Goal: Information Seeking & Learning: Learn about a topic

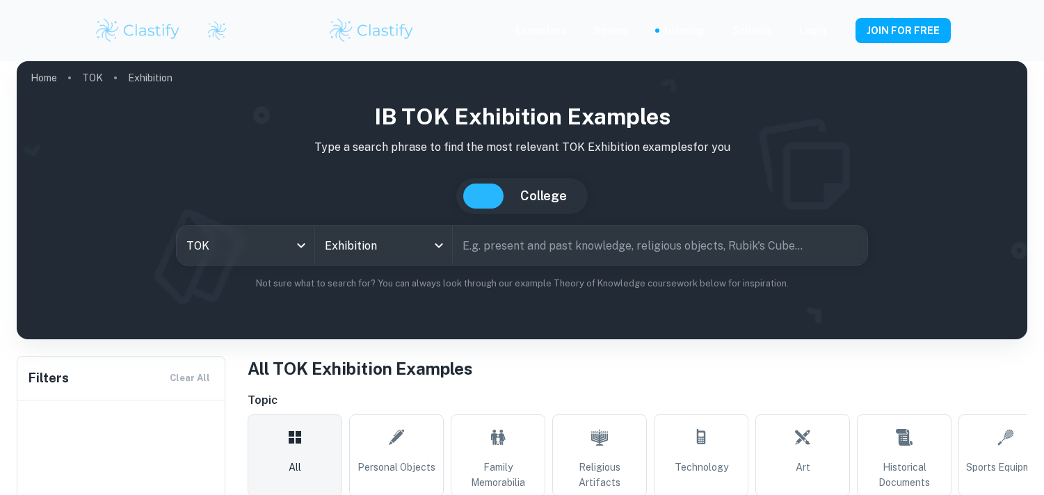
checkbox input "true"
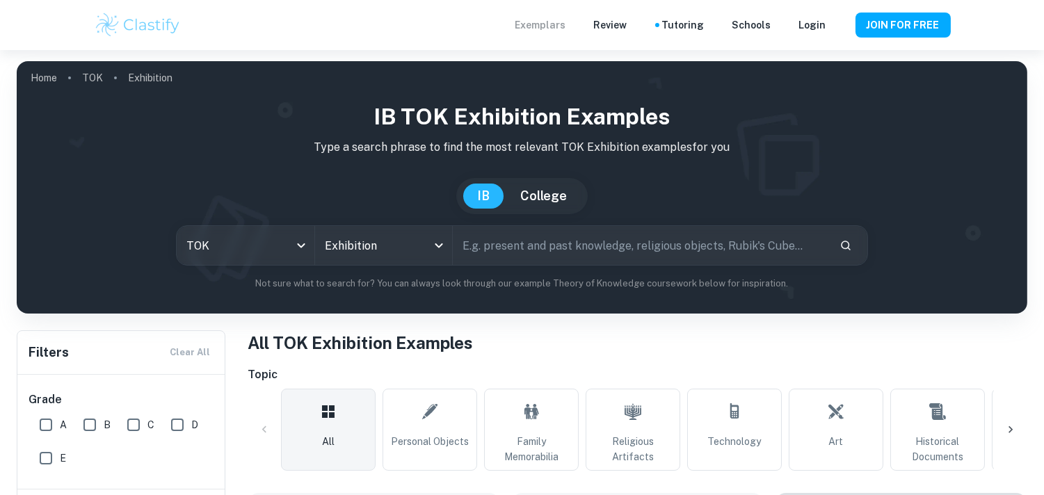
click at [551, 26] on p "Exemplars" at bounding box center [540, 24] width 51 height 15
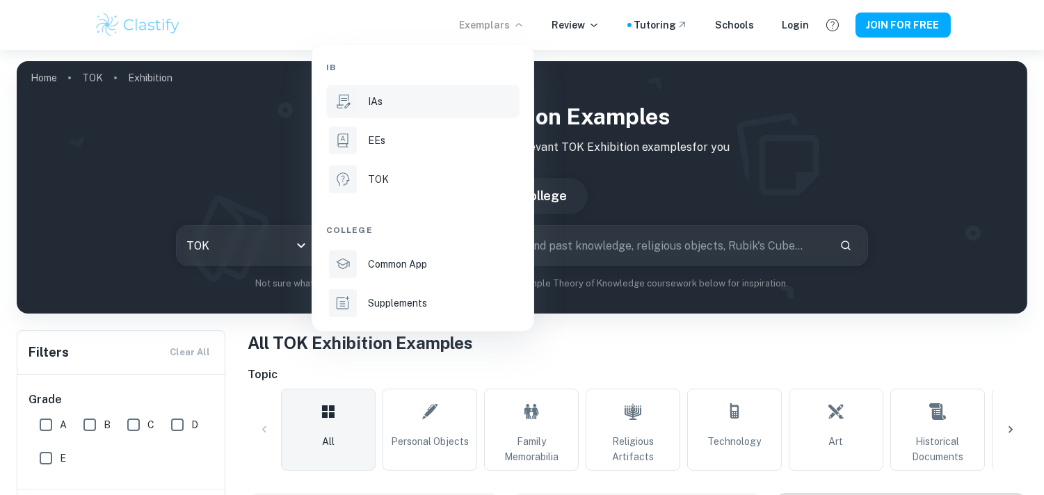
click at [360, 105] on li "IAs" at bounding box center [422, 101] width 193 height 33
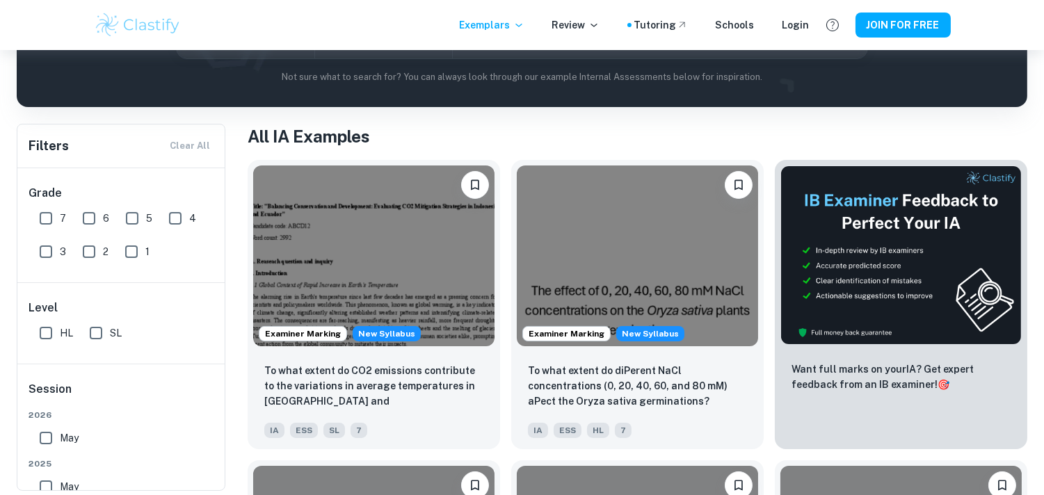
scroll to position [209, 0]
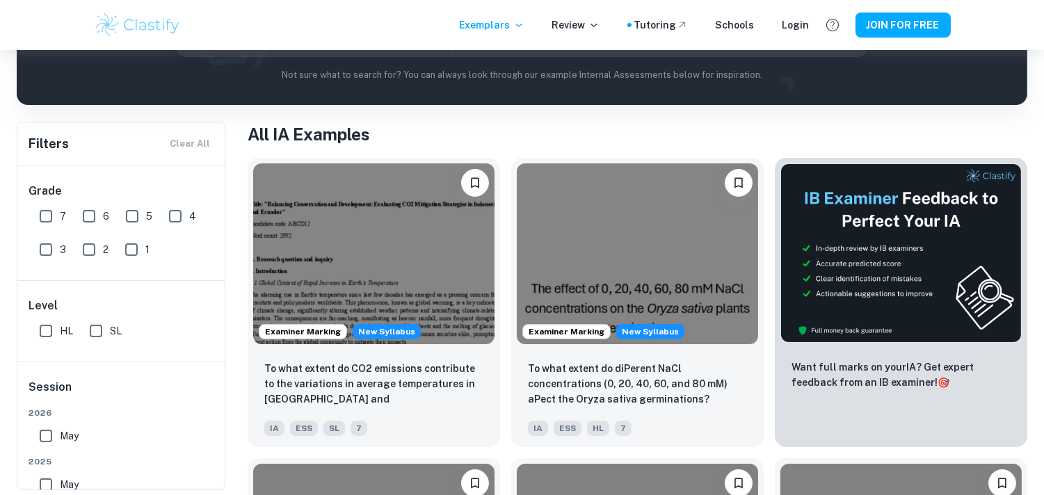
click at [45, 217] on input "7" at bounding box center [46, 216] width 28 height 28
checkbox input "true"
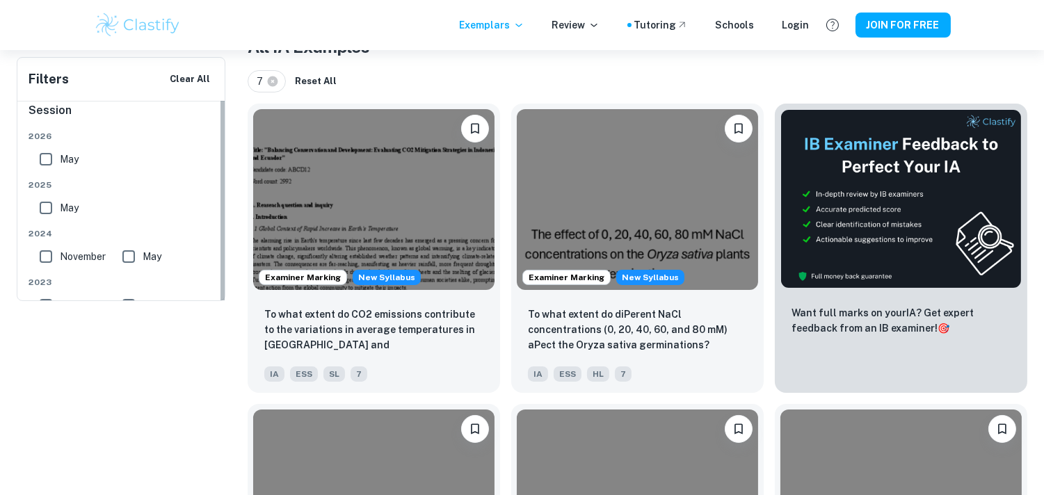
scroll to position [274, 0]
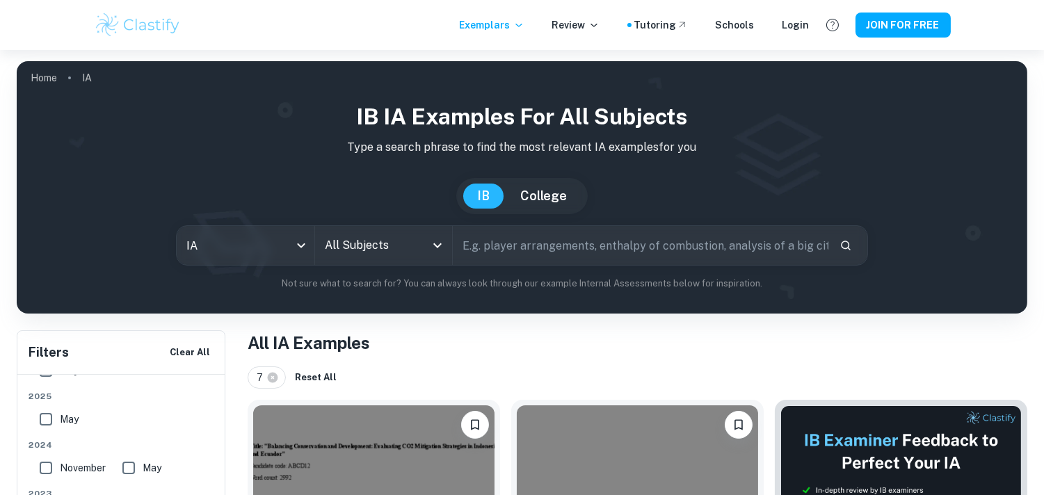
click at [417, 249] on input "All Subjects" at bounding box center [373, 245] width 104 height 26
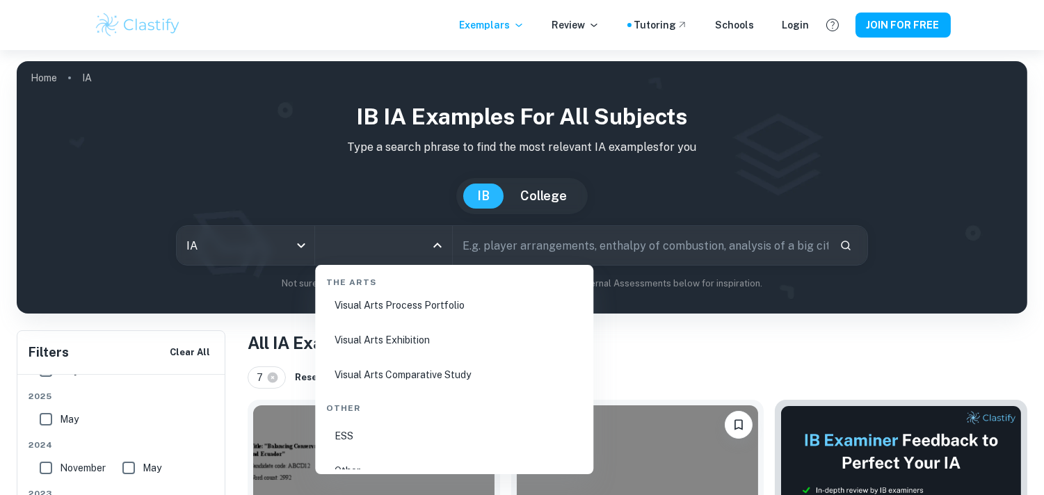
scroll to position [2696, 0]
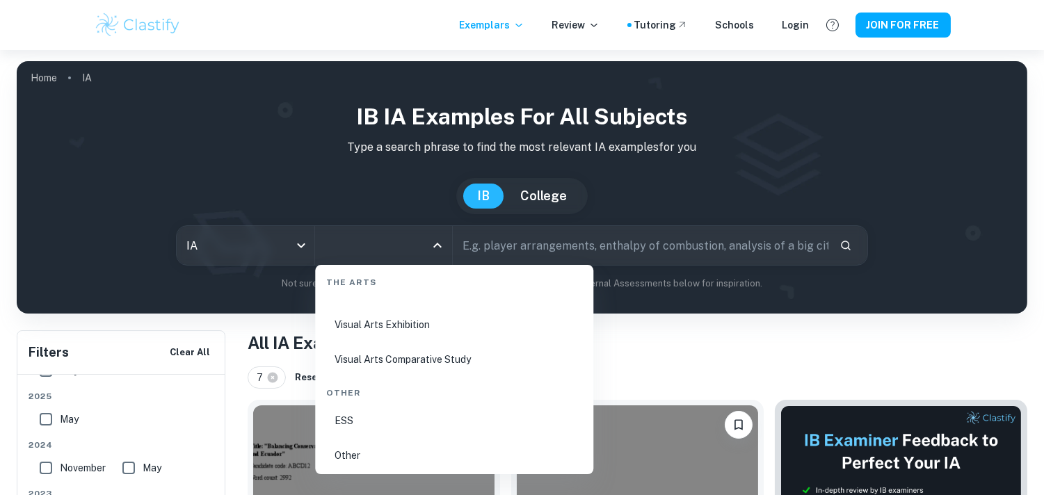
click at [363, 412] on li "ESS" at bounding box center [454, 421] width 267 height 32
type input "ESS"
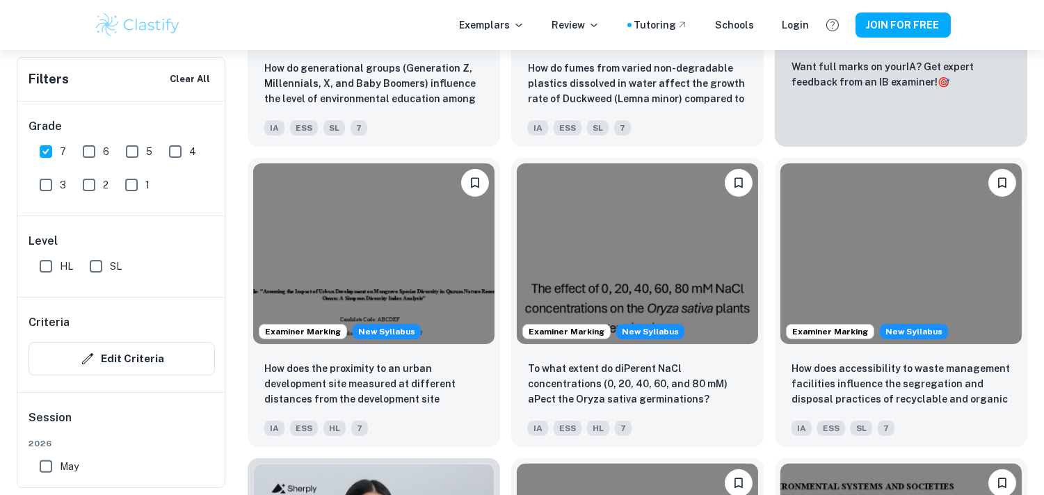
scroll to position [747, 0]
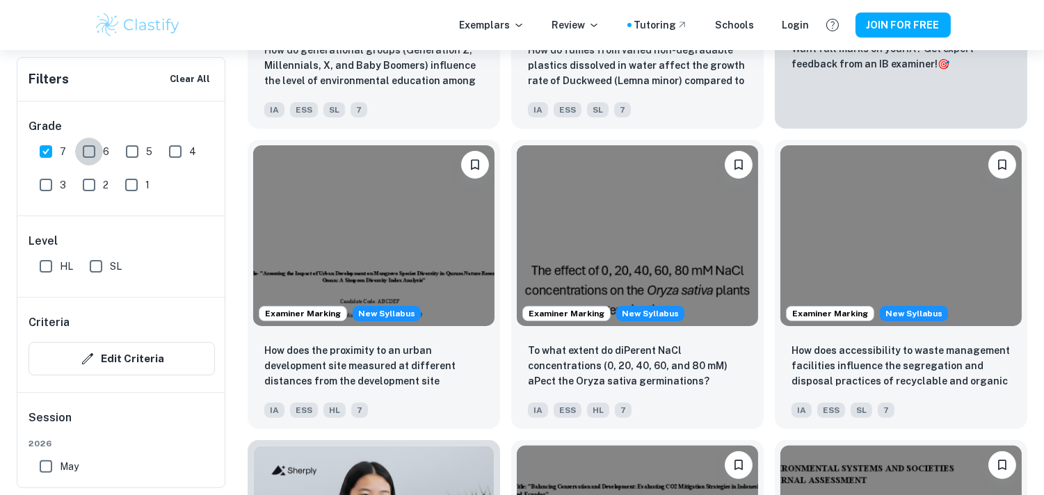
click at [87, 148] on input "6" at bounding box center [89, 152] width 28 height 28
checkbox input "true"
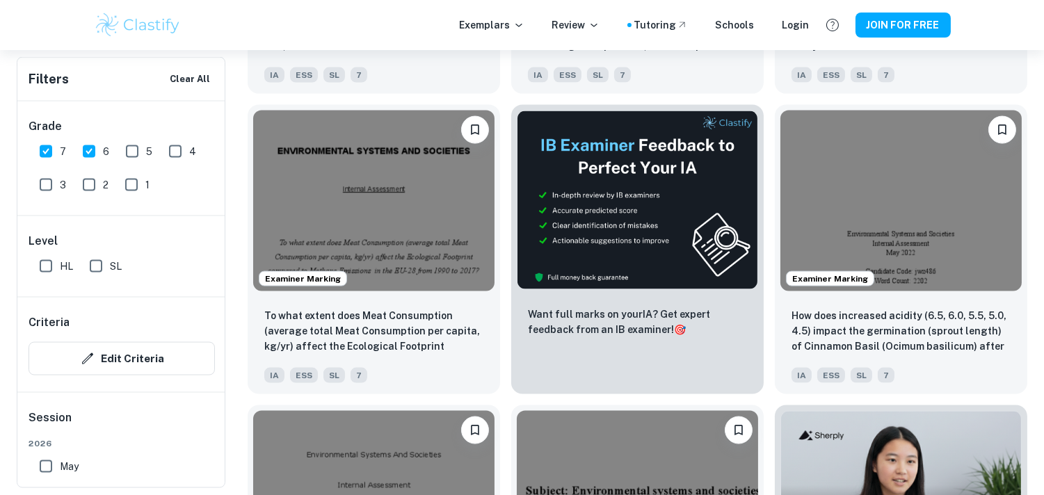
scroll to position [3789, 0]
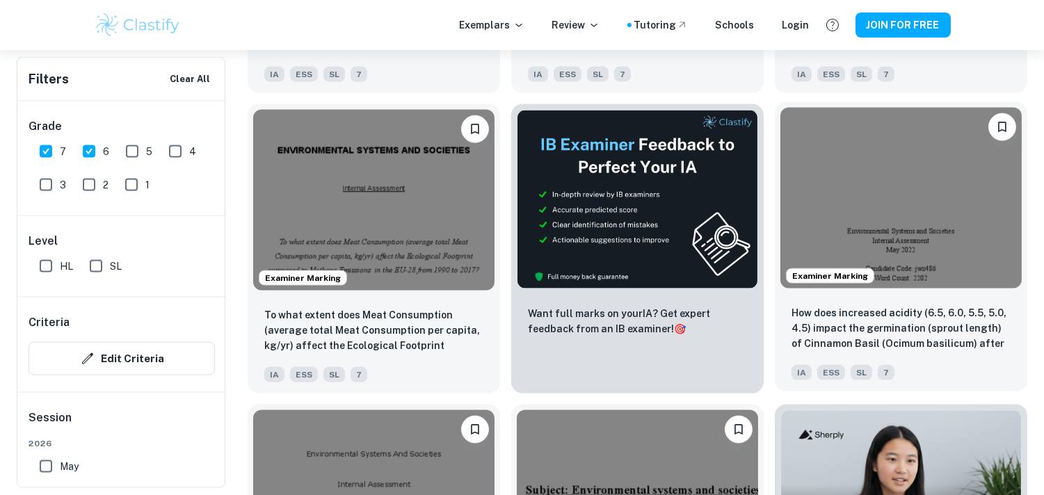
click at [826, 169] on img at bounding box center [900, 198] width 241 height 181
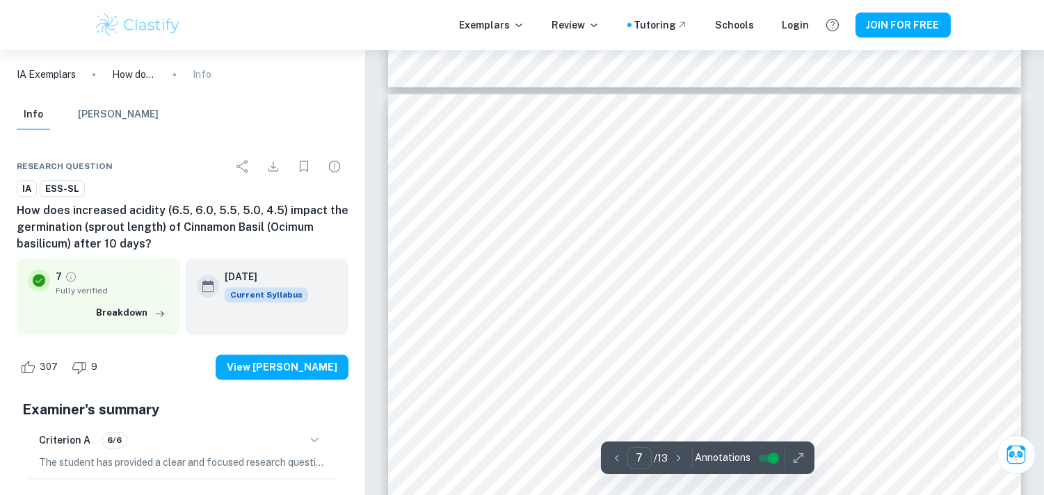
scroll to position [5574, 0]
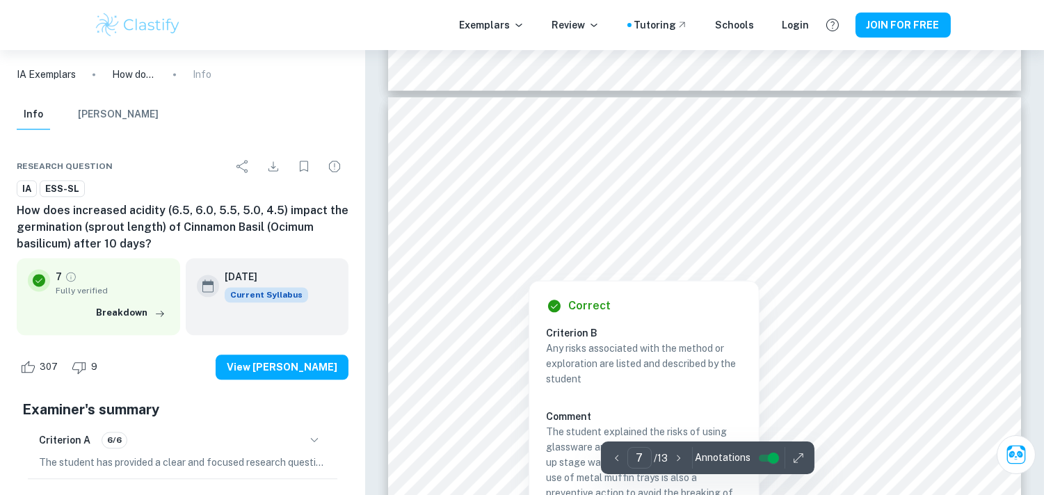
type input "6"
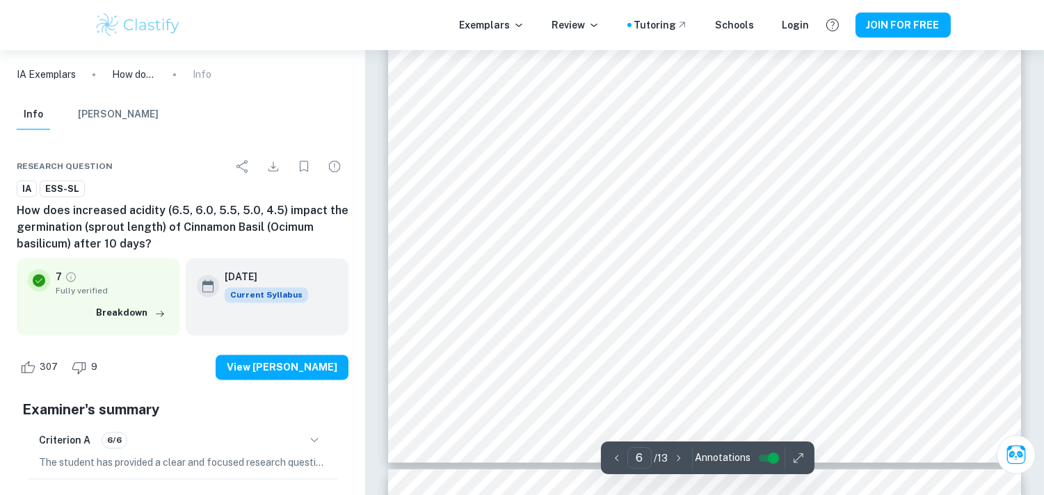
scroll to position [5385, 0]
